Goal: Information Seeking & Learning: Learn about a topic

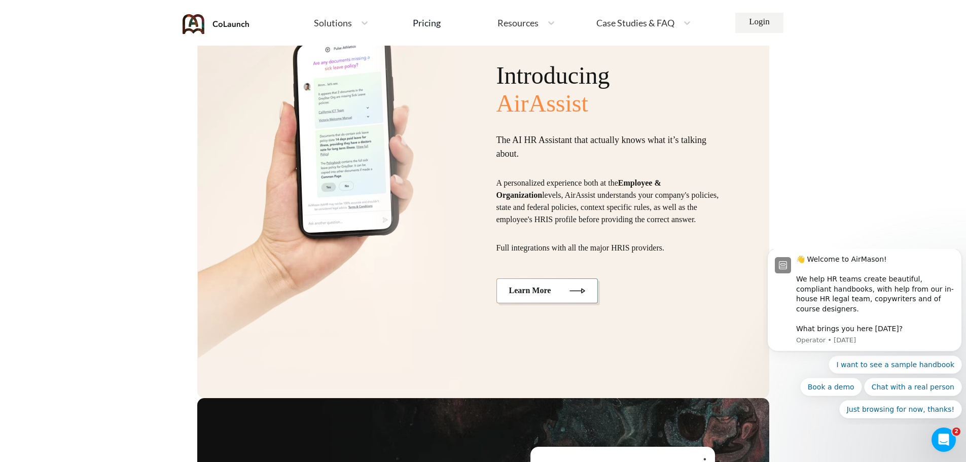
scroll to position [2638, 0]
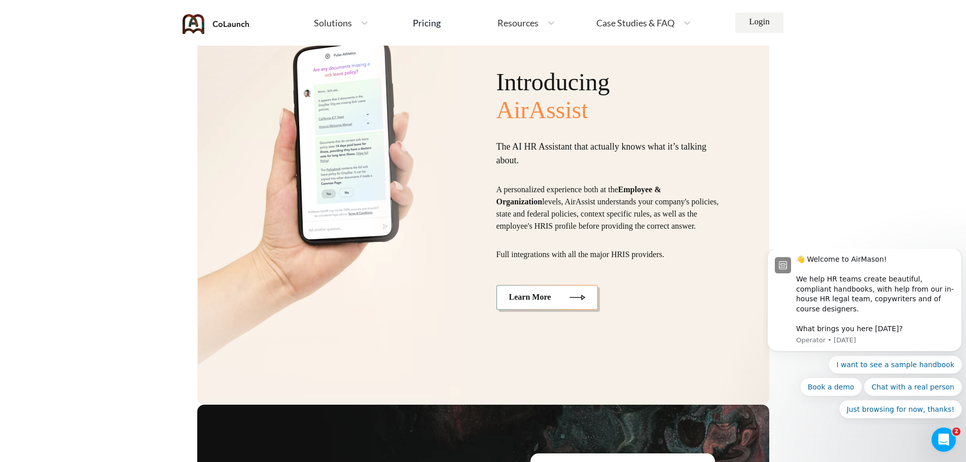
click at [579, 298] on img at bounding box center [578, 297] width 16 height 9
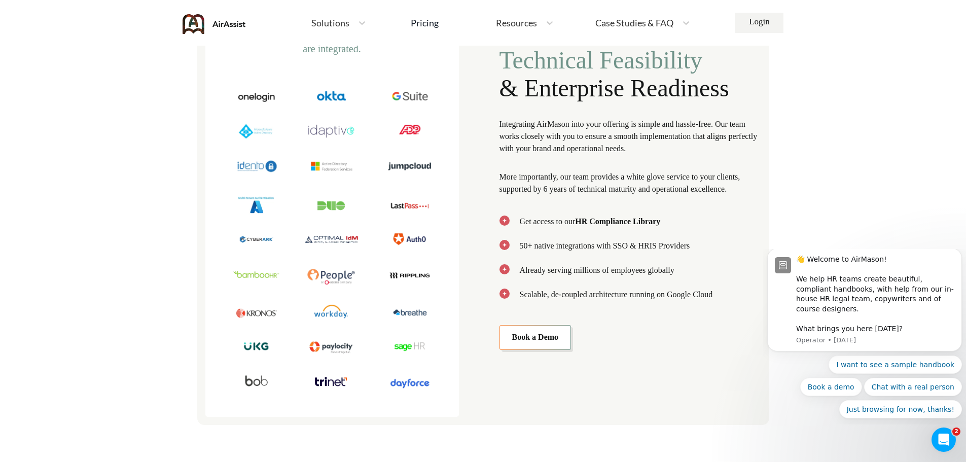
scroll to position [1775, 0]
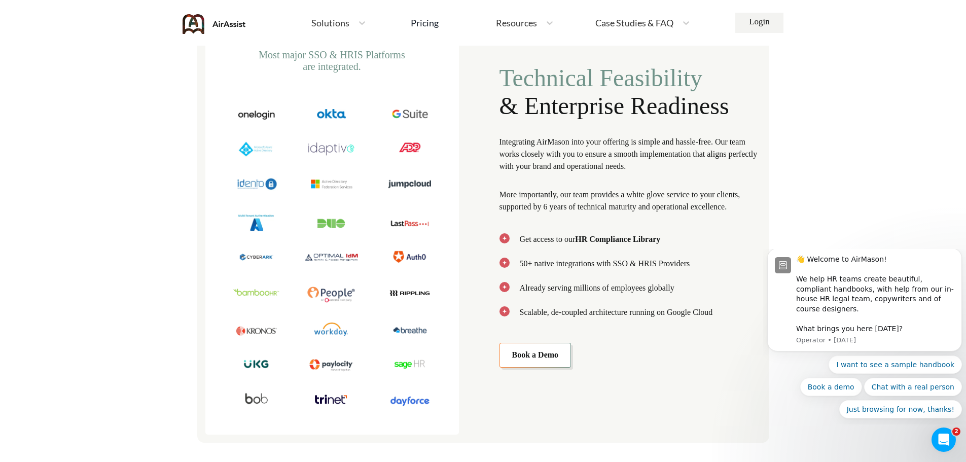
click at [578, 286] on li "Already serving millions of employees globally" at bounding box center [631, 288] width 262 height 12
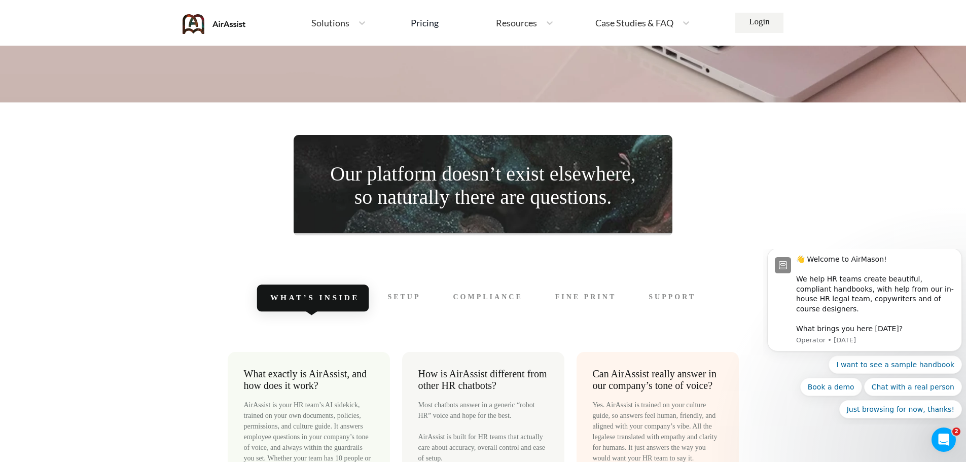
scroll to position [2435, 0]
